Goal: Task Accomplishment & Management: Complete application form

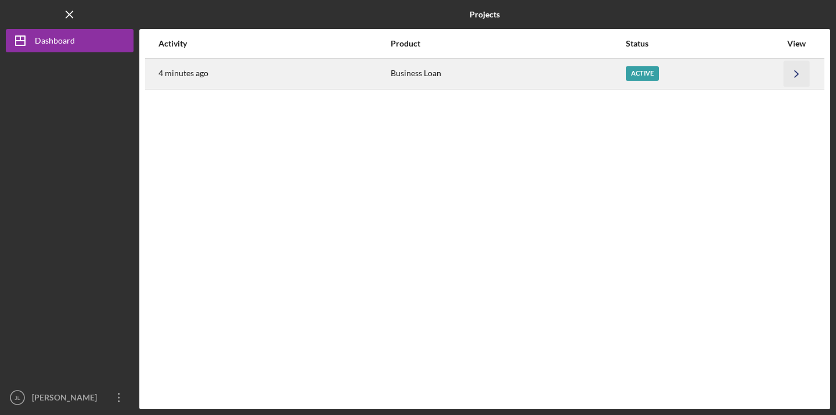
click at [784, 74] on icon "Icon/Navigate" at bounding box center [797, 73] width 26 height 26
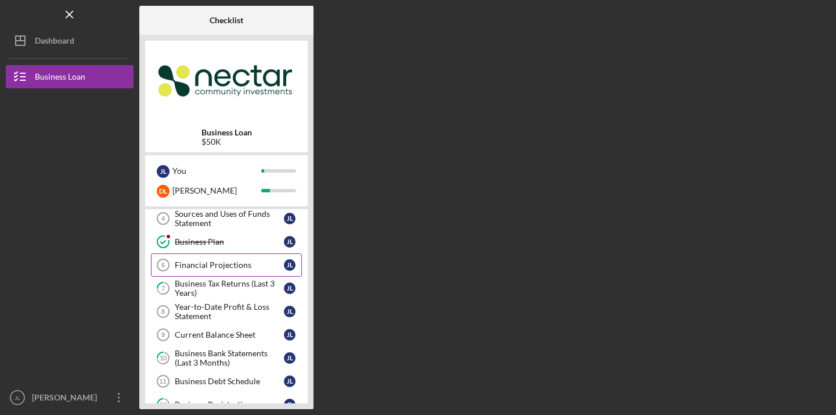
scroll to position [100, 0]
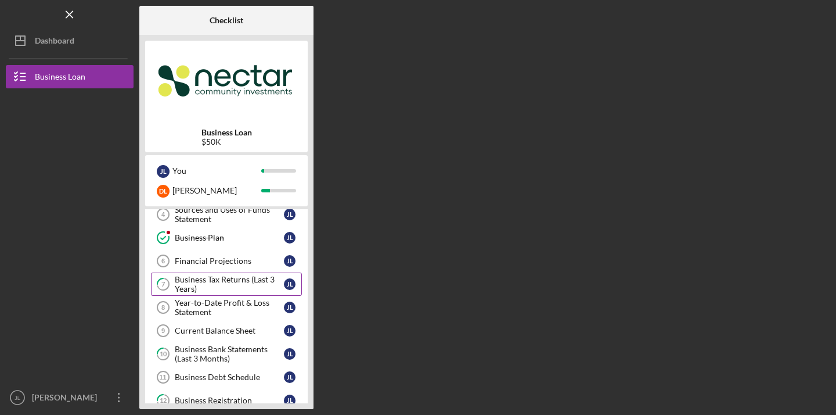
click at [199, 280] on div "Business Tax Returns (Last 3 Years)" at bounding box center [229, 284] width 109 height 19
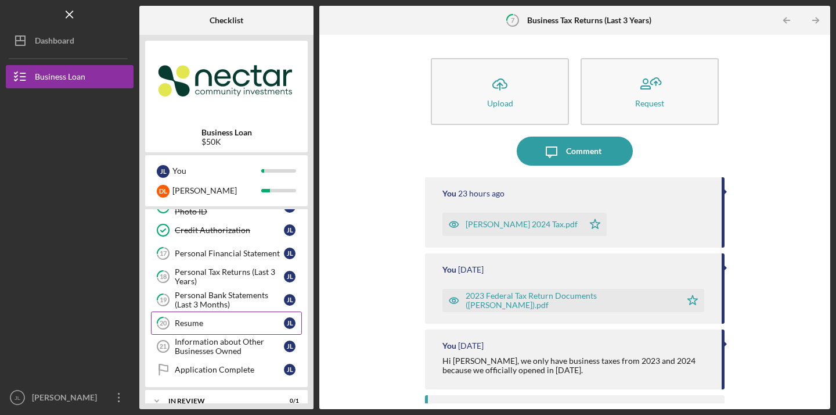
scroll to position [365, 0]
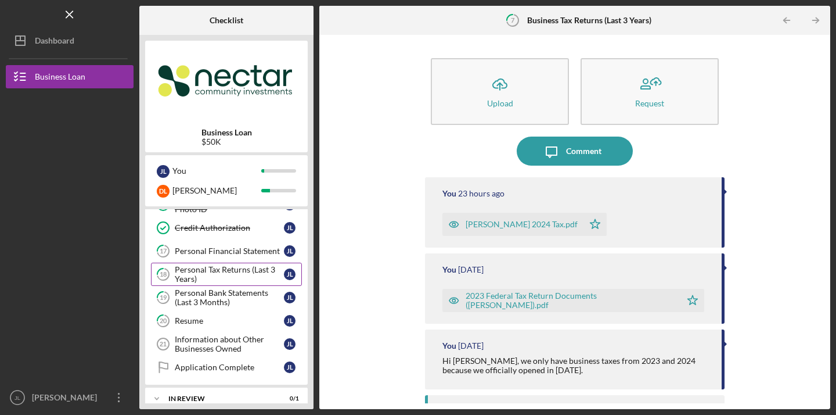
click at [207, 275] on div "Personal Tax Returns (Last 3 Years)" at bounding box center [229, 274] width 109 height 19
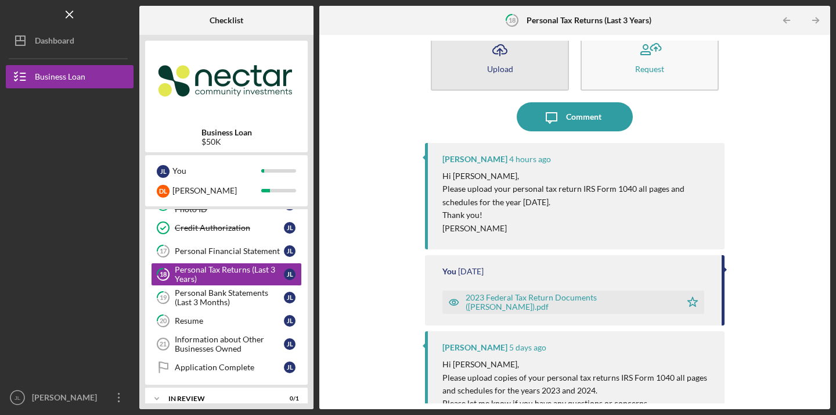
click at [520, 82] on button "Icon/Upload Upload" at bounding box center [500, 57] width 138 height 67
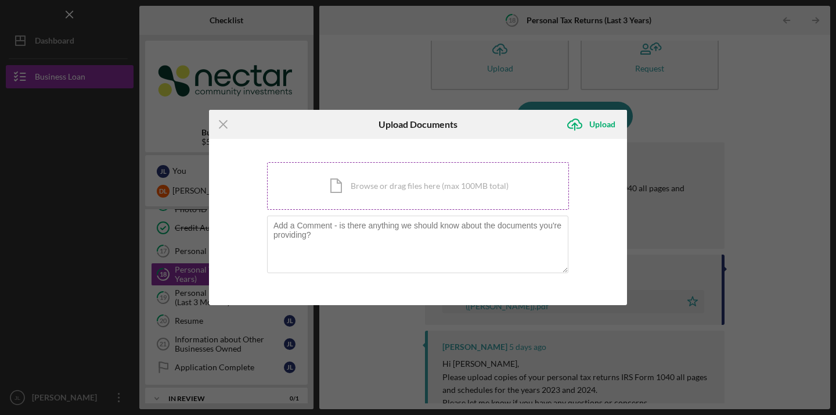
click at [440, 180] on div "Icon/Document Browse or drag files here (max 100MB total) Tap to choose files o…" at bounding box center [418, 186] width 302 height 48
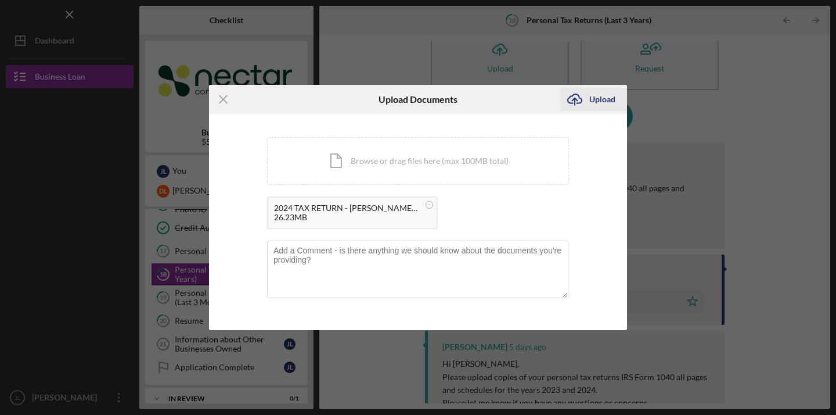
click at [596, 96] on div "Upload" at bounding box center [602, 99] width 26 height 23
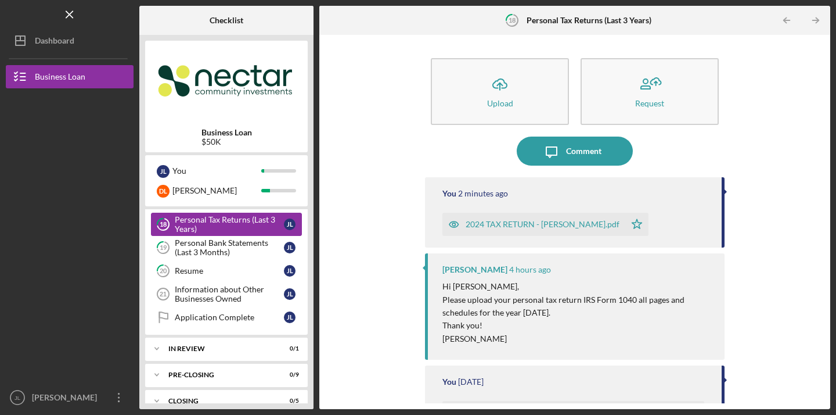
scroll to position [416, 0]
click at [209, 274] on div "Resume" at bounding box center [229, 269] width 109 height 9
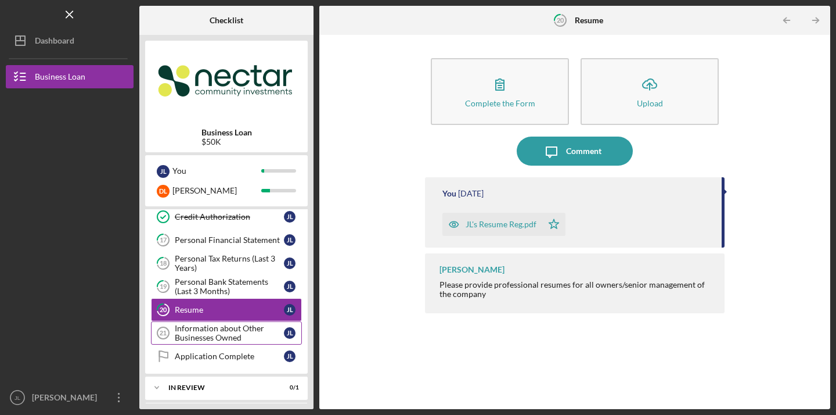
scroll to position [362, 0]
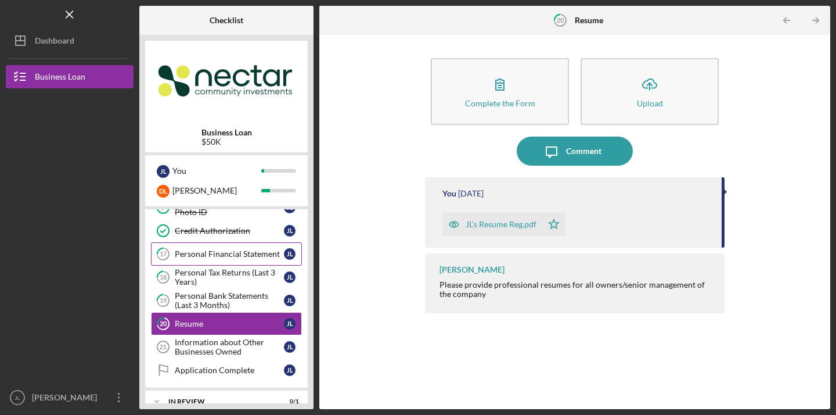
click at [221, 256] on div "Personal Financial Statement" at bounding box center [229, 253] width 109 height 9
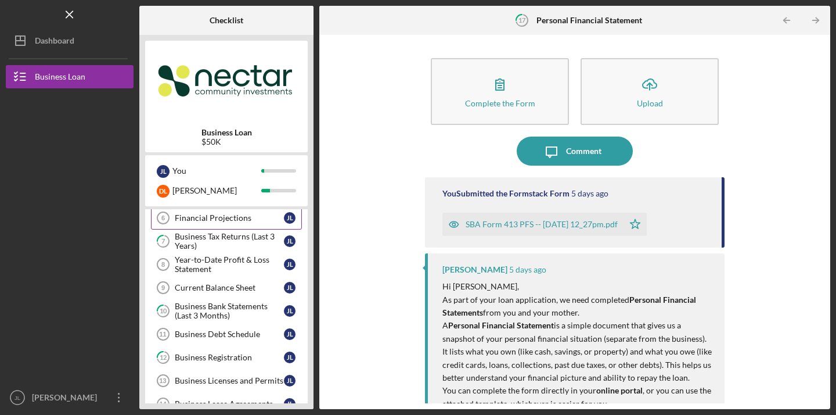
scroll to position [146, 0]
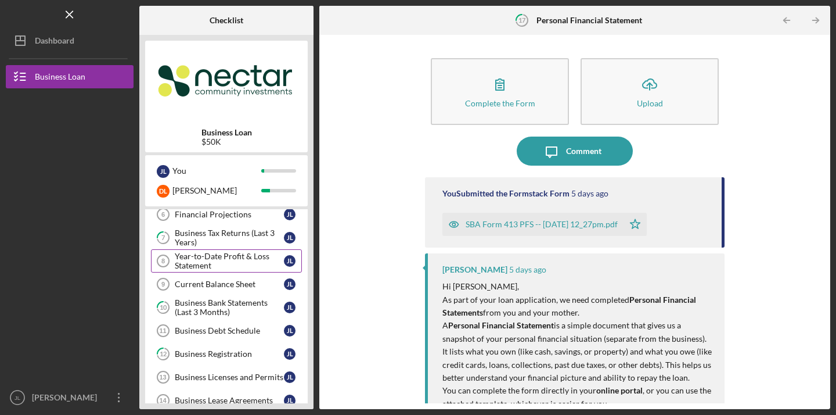
click at [212, 259] on div "Year-to-Date Profit & Loss Statement" at bounding box center [229, 260] width 109 height 19
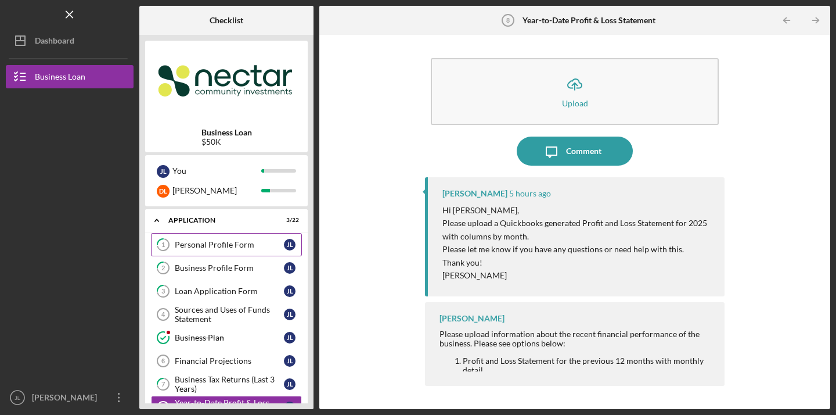
click at [254, 238] on link "1 Personal Profile Form J L" at bounding box center [226, 244] width 151 height 23
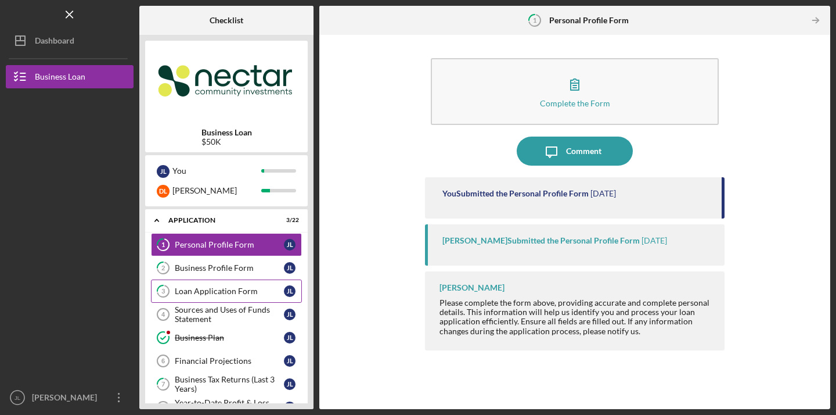
click at [225, 293] on div "Loan Application Form" at bounding box center [229, 290] width 109 height 9
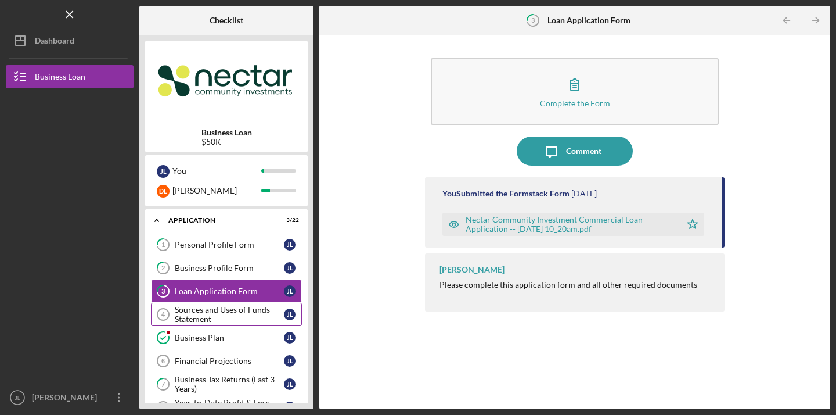
click at [225, 303] on link "Sources and Uses of Funds Statement 4 Sources and Uses of Funds Statement J L" at bounding box center [226, 314] width 151 height 23
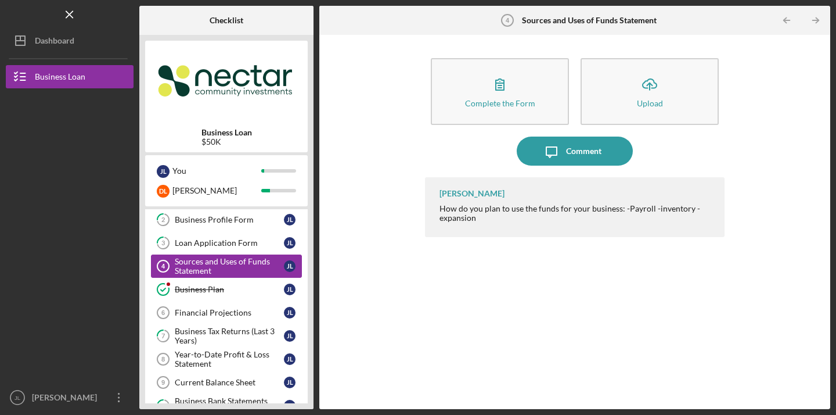
scroll to position [51, 0]
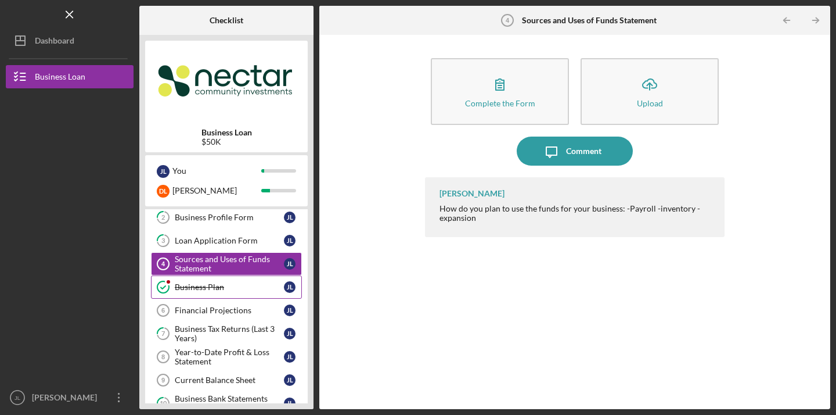
click at [236, 289] on div "Business Plan" at bounding box center [229, 286] width 109 height 9
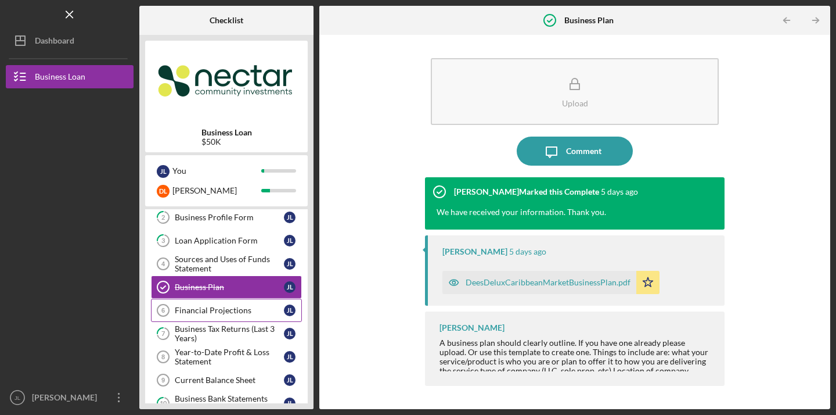
click at [233, 308] on div "Financial Projections" at bounding box center [229, 309] width 109 height 9
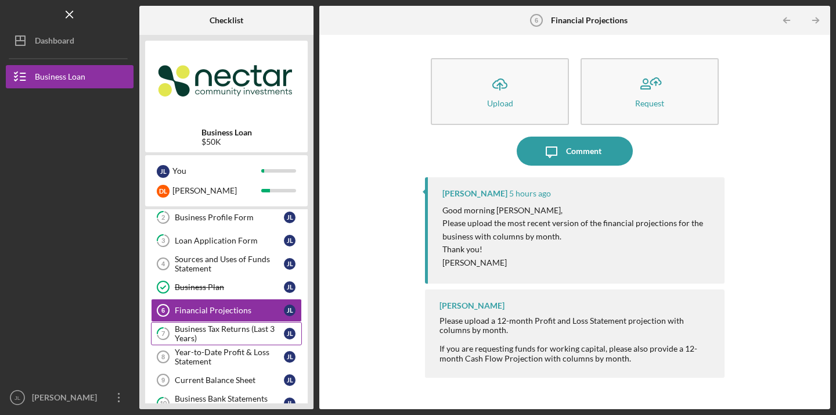
click at [218, 334] on div "Business Tax Returns (Last 3 Years)" at bounding box center [229, 333] width 109 height 19
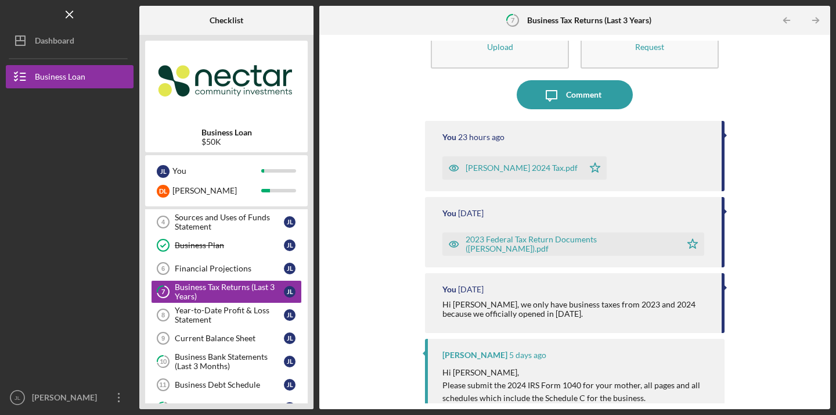
scroll to position [52, 0]
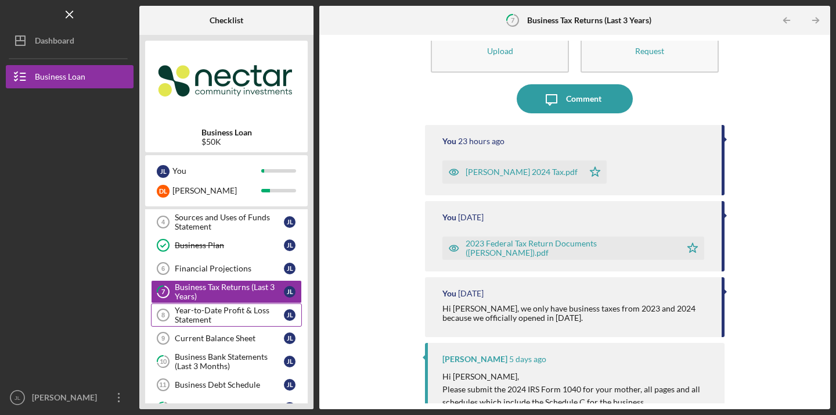
click at [222, 315] on div "Year-to-Date Profit & Loss Statement" at bounding box center [229, 314] width 109 height 19
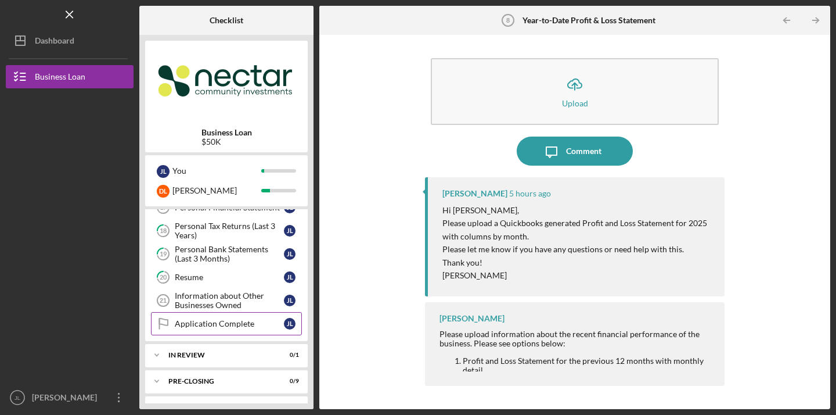
scroll to position [368, 0]
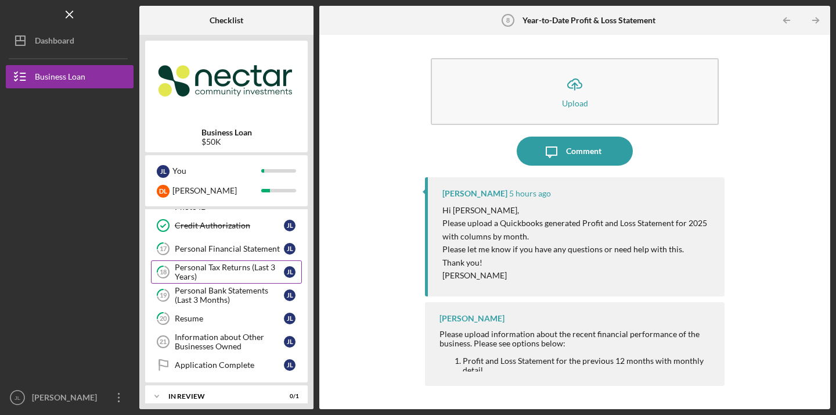
click at [219, 260] on link "18 Personal Tax Returns (Last 3 Years) J L" at bounding box center [226, 271] width 151 height 23
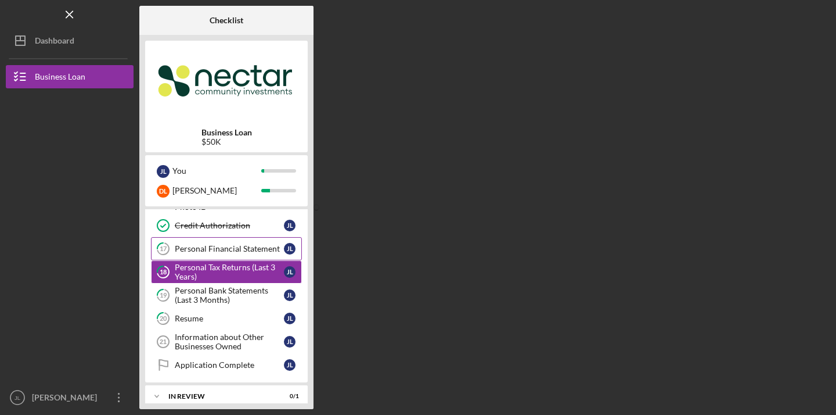
click at [219, 247] on div "Personal Financial Statement" at bounding box center [229, 248] width 109 height 9
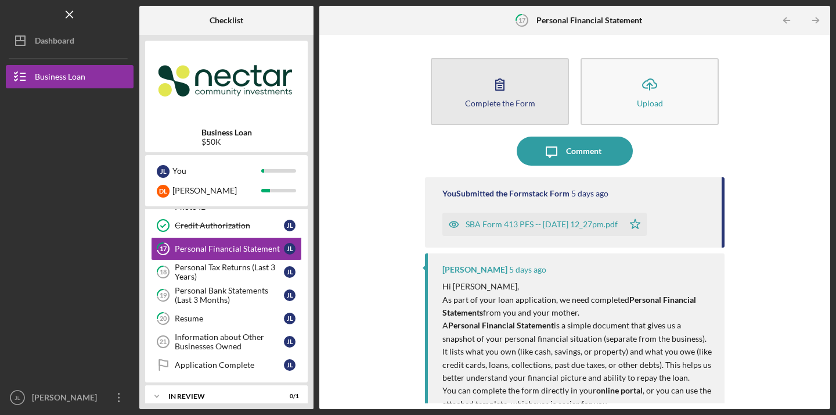
click at [467, 87] on button "Complete the Form Form" at bounding box center [500, 91] width 138 height 67
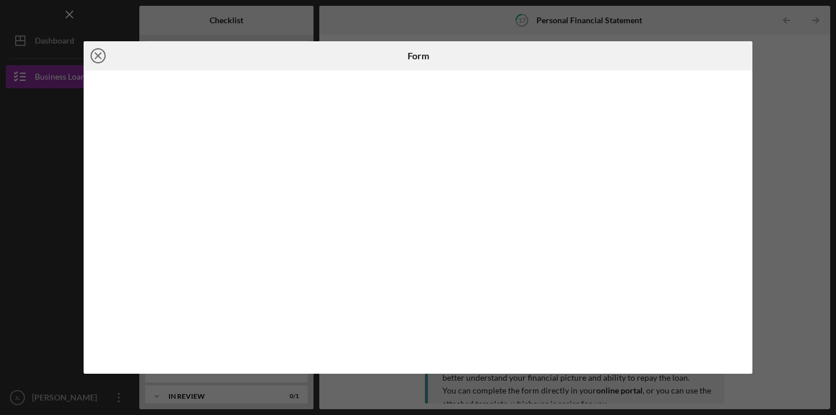
click at [90, 59] on icon "Icon/Close" at bounding box center [98, 55] width 29 height 29
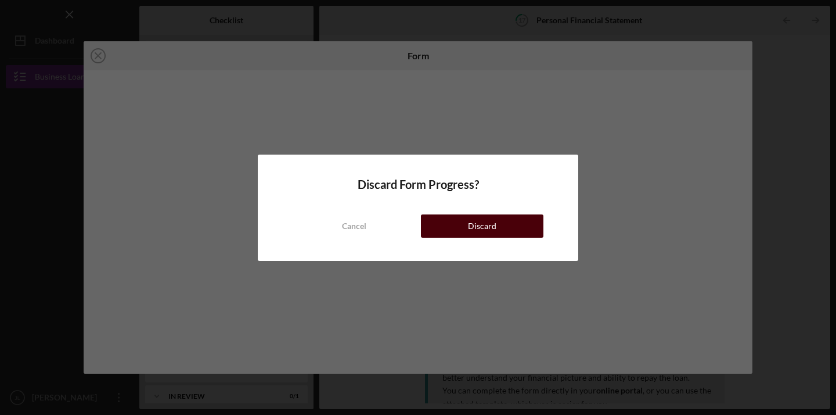
click at [524, 222] on button "Discard" at bounding box center [482, 225] width 123 height 23
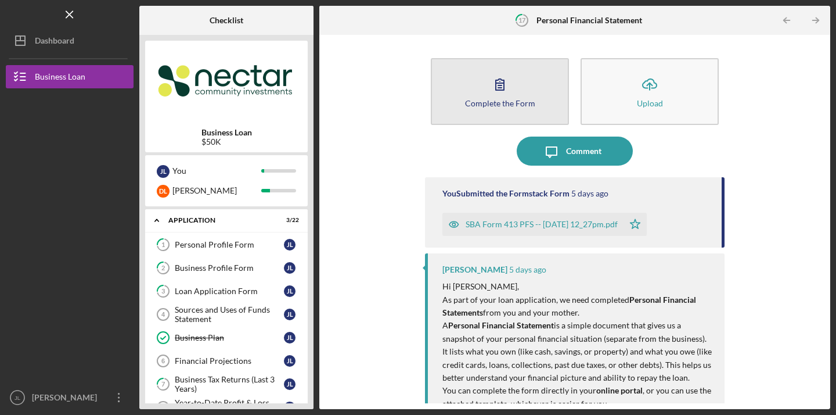
click at [513, 80] on icon "button" at bounding box center [499, 84] width 29 height 29
